Goal: Information Seeking & Learning: Learn about a topic

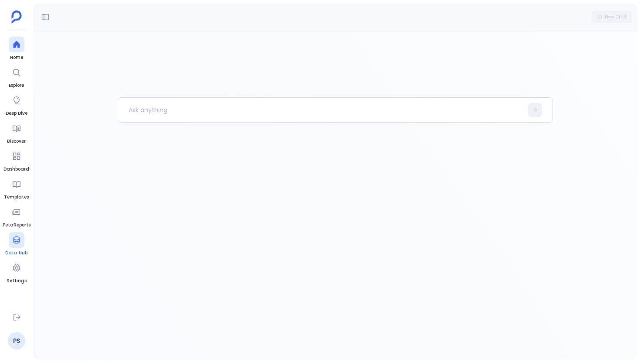
click at [14, 236] on icon at bounding box center [16, 240] width 9 height 9
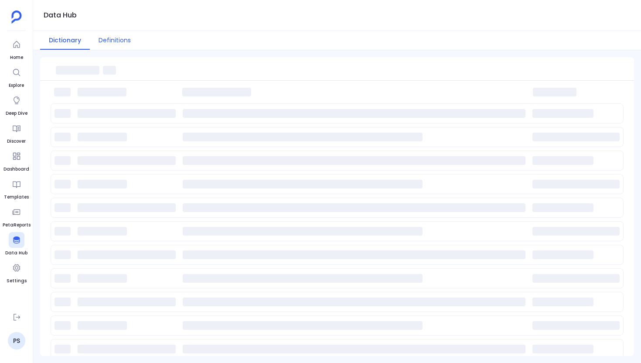
click at [118, 36] on button "Definitions" at bounding box center [115, 40] width 50 height 19
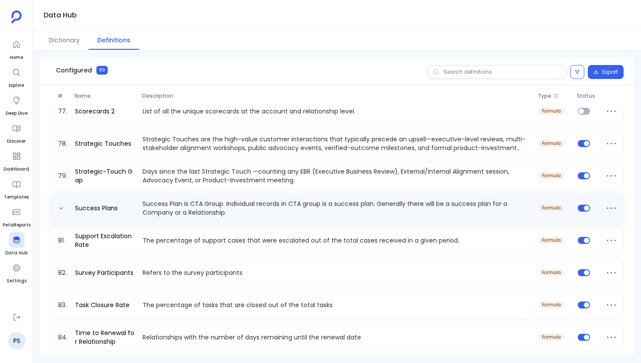
scroll to position [2217, 0]
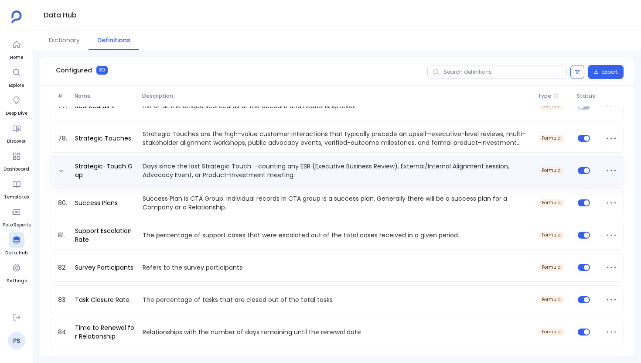
click at [161, 170] on p "Days since the last Strategic Touch —counting any EBR (Executive Business Revie…" at bounding box center [337, 170] width 396 height 17
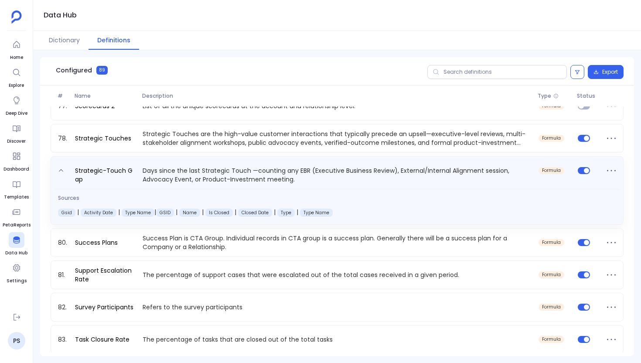
click at [161, 170] on p "Days since the last Strategic Touch —counting any EBR (Executive Business Revie…" at bounding box center [337, 174] width 396 height 18
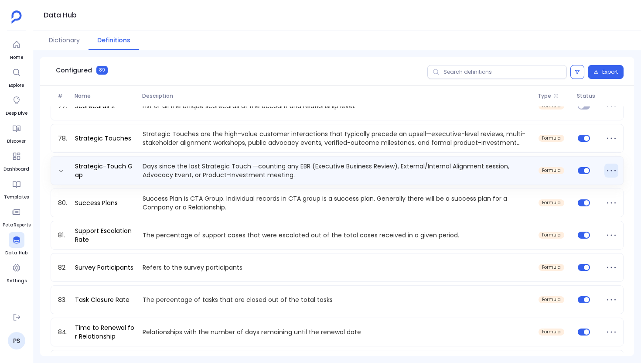
click at [608, 169] on icon at bounding box center [612, 171] width 14 height 14
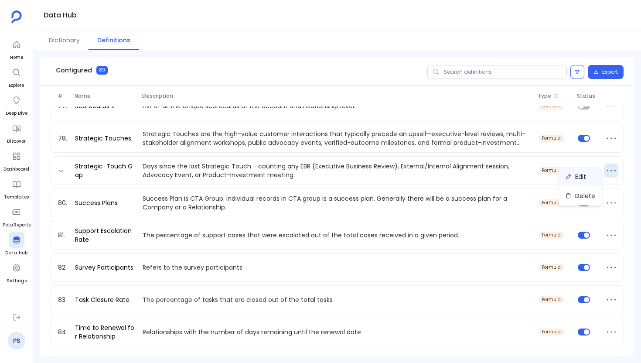
click at [584, 179] on button "Edit" at bounding box center [581, 176] width 44 height 19
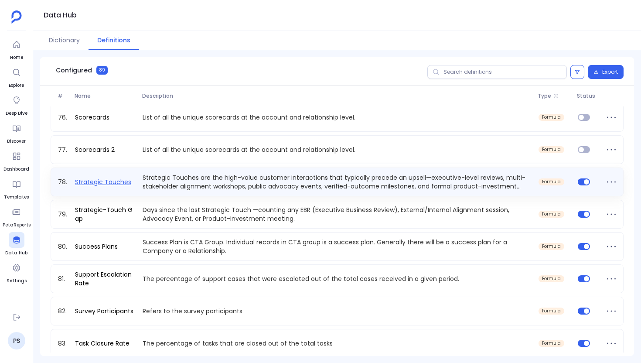
scroll to position [2210, 0]
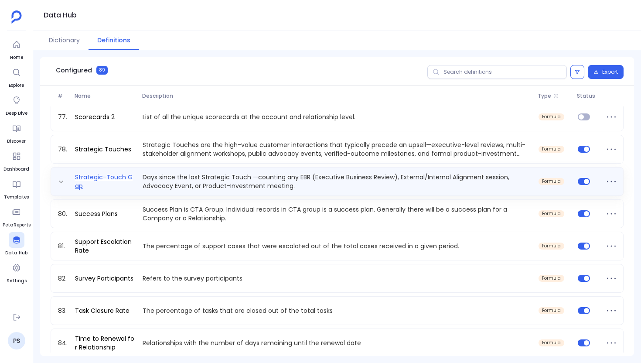
click at [109, 180] on link "Strategic-Touch Gap" at bounding box center [106, 181] width 68 height 17
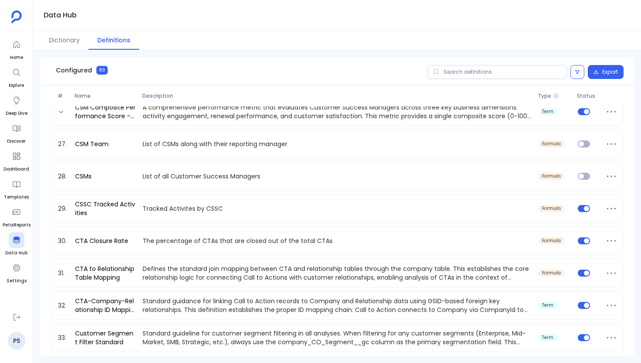
scroll to position [746, 0]
click at [452, 76] on input "text" at bounding box center [498, 72] width 140 height 14
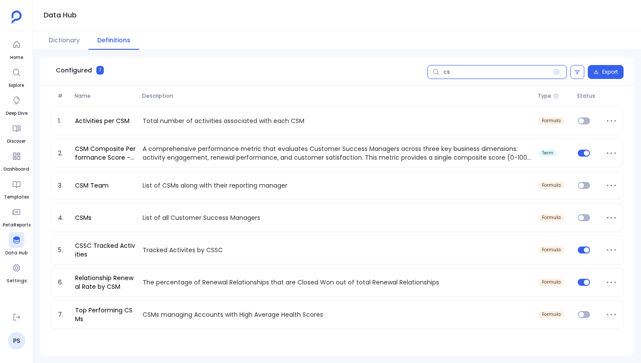
scroll to position [0, 0]
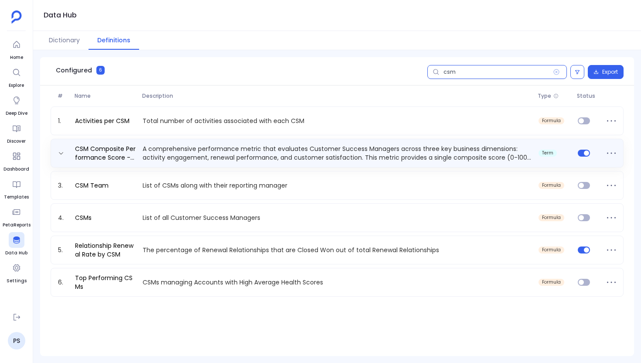
type input "csm"
click at [349, 164] on div "CSM Composite Performance Score - All Time A comprehensive performance metric t…" at bounding box center [337, 153] width 573 height 29
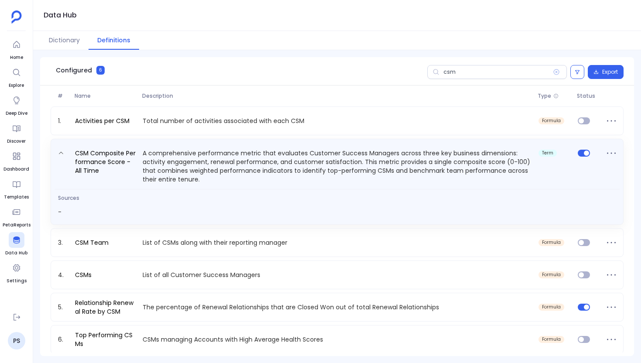
click at [349, 164] on p "A comprehensive performance metric that evaluates Customer Success Managers acr…" at bounding box center [337, 166] width 396 height 36
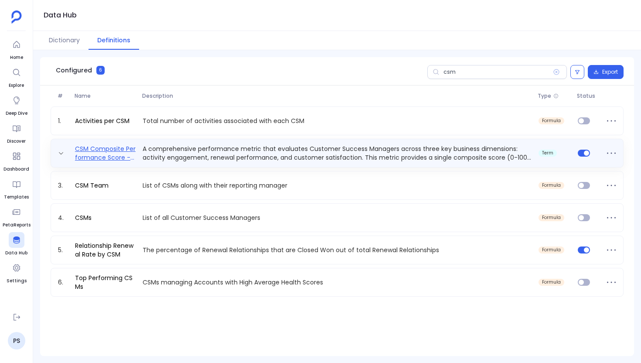
click at [87, 155] on link "CSM Composite Performance Score - All Time" at bounding box center [106, 152] width 68 height 17
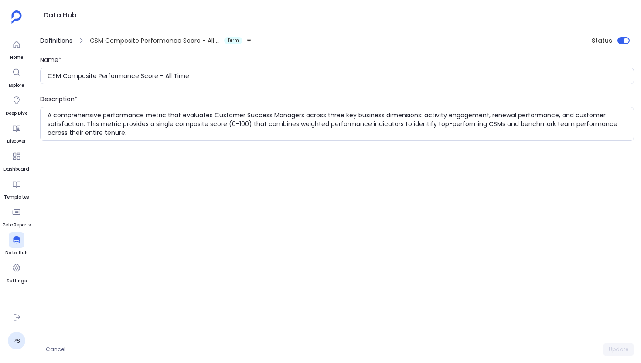
click at [56, 44] on span "Definitions" at bounding box center [56, 40] width 32 height 9
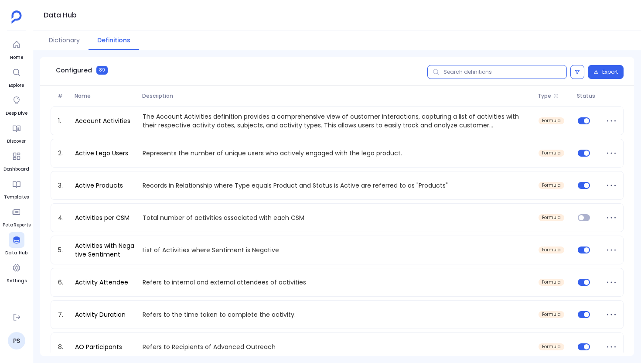
click at [480, 75] on input "text" at bounding box center [498, 72] width 140 height 14
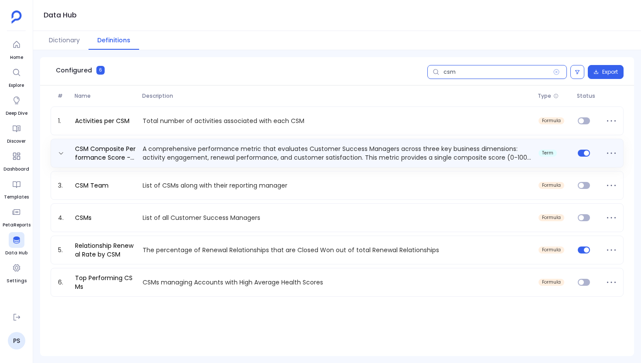
type input "csm"
click at [196, 156] on p "A comprehensive performance metric that evaluates Customer Success Managers acr…" at bounding box center [337, 152] width 396 height 17
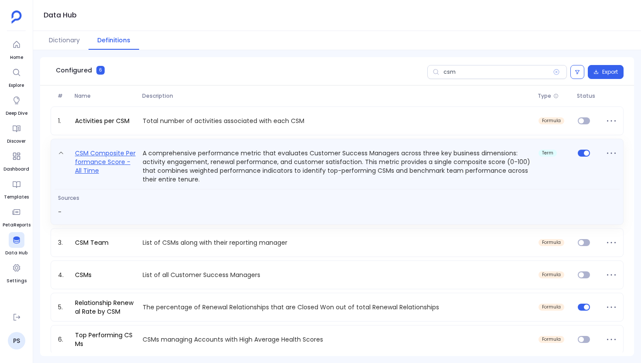
click at [118, 159] on link "CSM Composite Performance Score - All Time" at bounding box center [106, 166] width 68 height 36
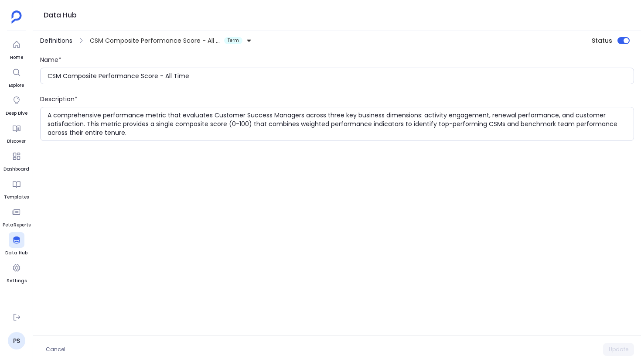
click at [69, 38] on span "Definitions" at bounding box center [56, 40] width 32 height 9
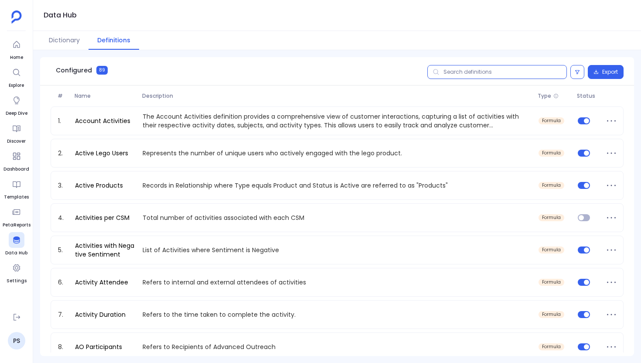
click at [469, 73] on input "text" at bounding box center [498, 72] width 140 height 14
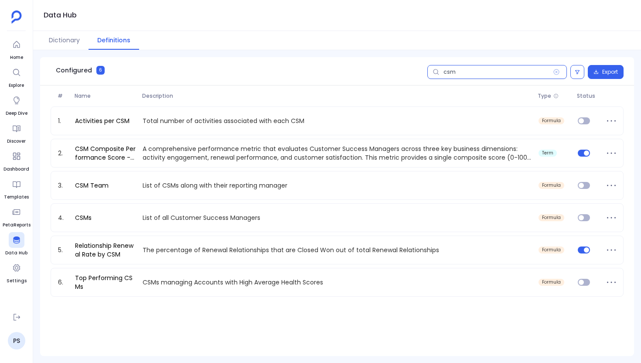
type input "csm"
click at [556, 75] on span at bounding box center [558, 72] width 10 height 14
click at [556, 75] on input "csm" at bounding box center [498, 72] width 140 height 14
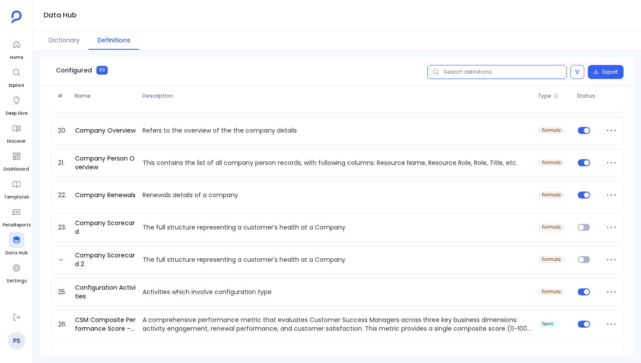
scroll to position [633, 0]
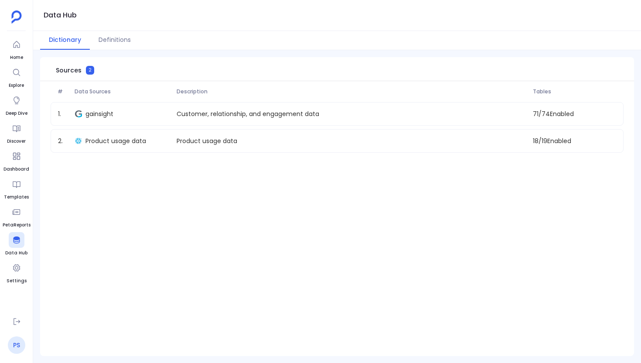
click at [15, 345] on link "PS" at bounding box center [16, 344] width 17 height 17
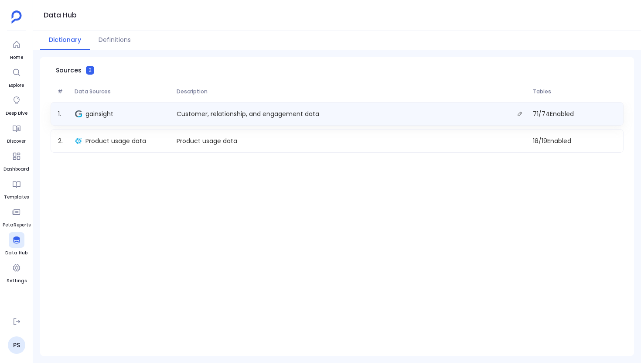
click at [81, 112] on img at bounding box center [78, 113] width 7 height 7
